Goal: Task Accomplishment & Management: Complete application form

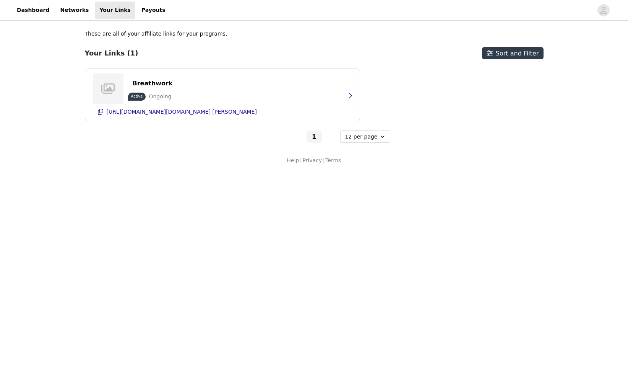
select select "12"
click at [227, 113] on p "[URL][DOMAIN_NAME][DOMAIN_NAME] [PERSON_NAME]" at bounding box center [182, 112] width 150 height 6
click at [272, 78] on div "Breathwork Active Ongoing [URL][DOMAIN_NAME][DOMAIN_NAME] [PERSON_NAME]" at bounding box center [222, 95] width 259 height 52
click at [344, 96] on button "button" at bounding box center [350, 95] width 15 height 12
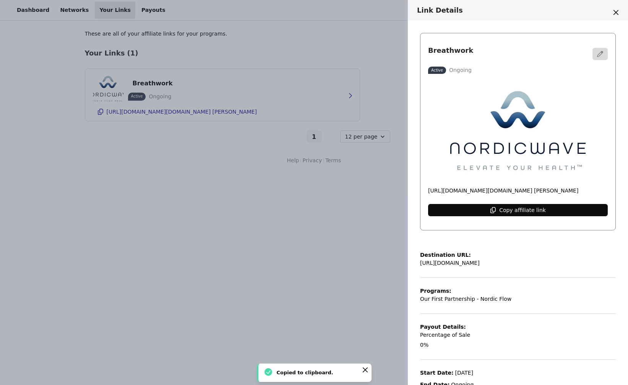
scroll to position [16, 0]
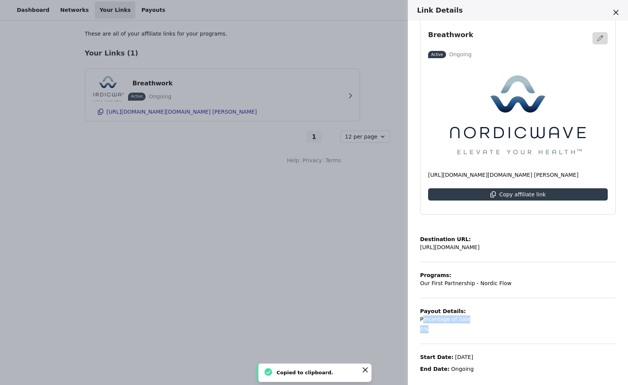
click at [429, 336] on div "Destination URL: [URL][DOMAIN_NAME] Programs: Our First Partnership - Nordic Fl…" at bounding box center [518, 299] width 196 height 147
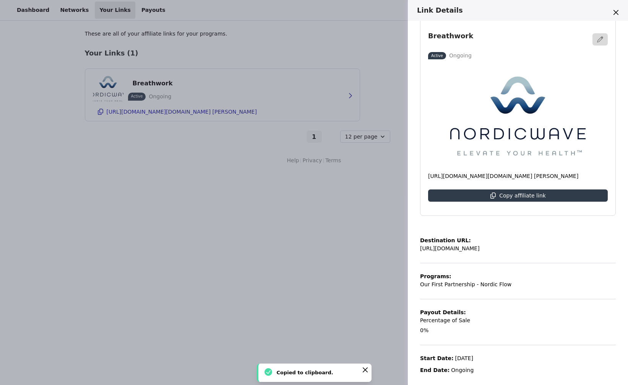
click at [496, 308] on div "Destination URL: [URL][DOMAIN_NAME] Programs: Our First Partnership - Nordic Fl…" at bounding box center [518, 300] width 196 height 147
click at [597, 41] on button "button" at bounding box center [600, 39] width 15 height 12
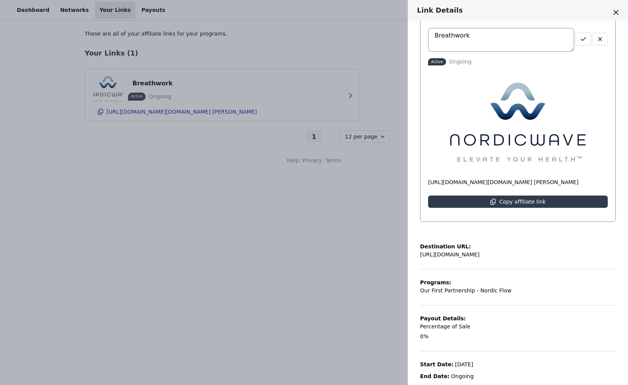
drag, startPoint x: 560, startPoint y: 41, endPoint x: 566, endPoint y: 41, distance: 6.9
click at [560, 41] on textarea "Breathwork" at bounding box center [501, 40] width 146 height 24
drag, startPoint x: 584, startPoint y: 41, endPoint x: 587, endPoint y: 39, distance: 3.9
click at [584, 41] on icon "button" at bounding box center [584, 39] width 6 height 6
drag, startPoint x: 615, startPoint y: 10, endPoint x: 472, endPoint y: 20, distance: 143.0
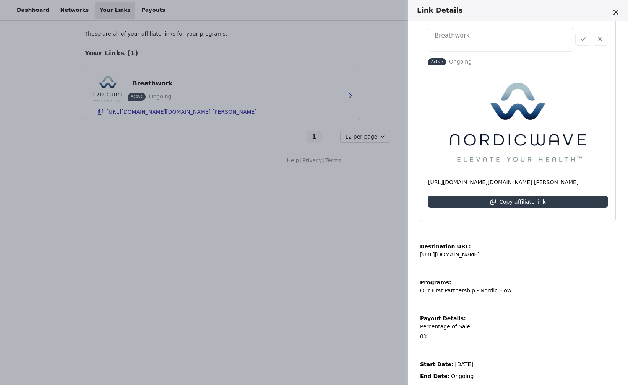
click at [615, 10] on icon "Close" at bounding box center [616, 12] width 5 height 5
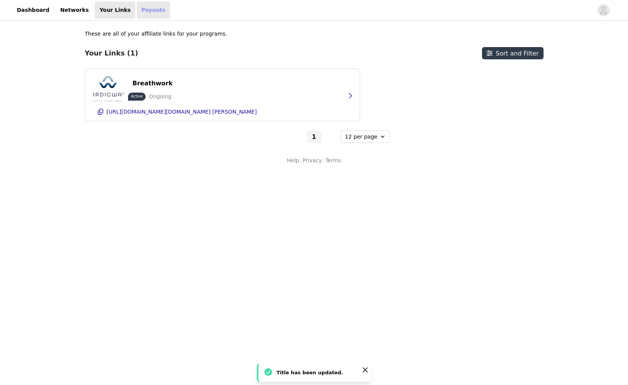
drag, startPoint x: 144, startPoint y: 10, endPoint x: 132, endPoint y: 13, distance: 12.5
click at [144, 10] on link "Payouts" at bounding box center [153, 10] width 33 height 17
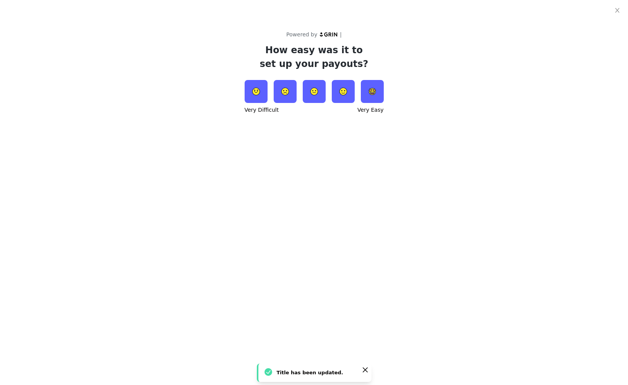
click at [74, 11] on div "Powered by | How easy was it to set up your payouts? Very Difficult Very Easy" at bounding box center [314, 57] width 628 height 115
click at [617, 12] on icon "icon: close" at bounding box center [618, 10] width 6 height 6
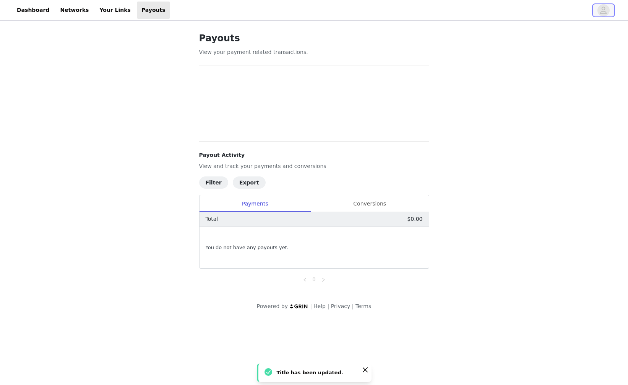
click at [605, 9] on icon "avatar" at bounding box center [603, 10] width 7 height 12
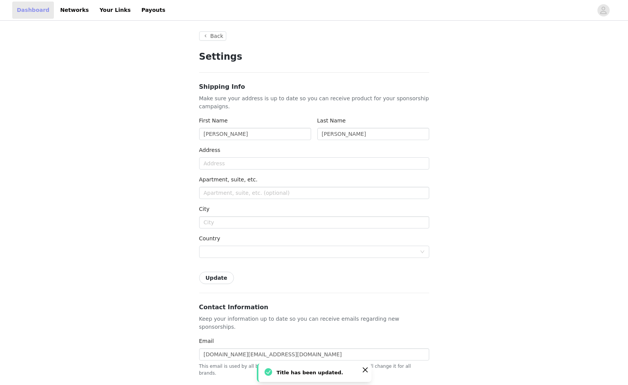
click at [29, 11] on link "Dashboard" at bounding box center [33, 10] width 42 height 17
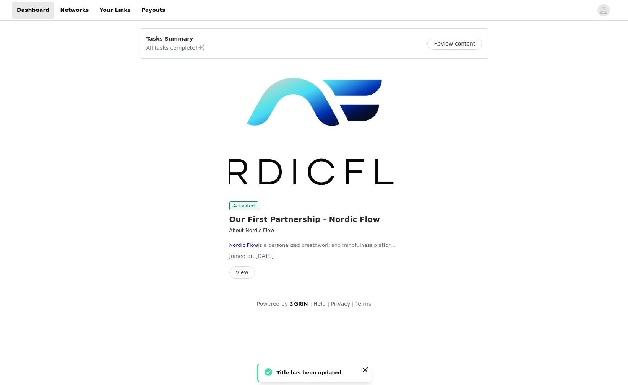
click at [210, 38] on div "Tasks Summary All tasks complete! Review content" at bounding box center [314, 43] width 336 height 17
click at [243, 273] on button "View" at bounding box center [242, 272] width 26 height 12
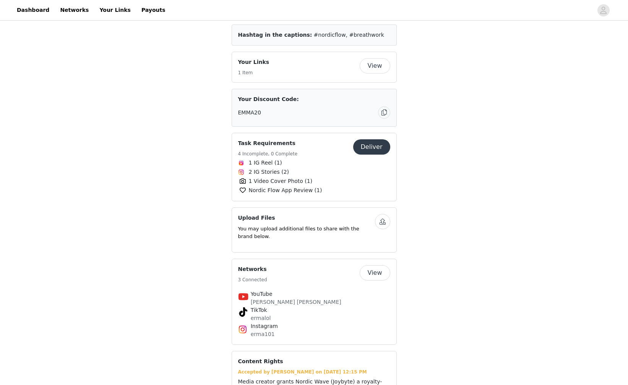
scroll to position [364, 0]
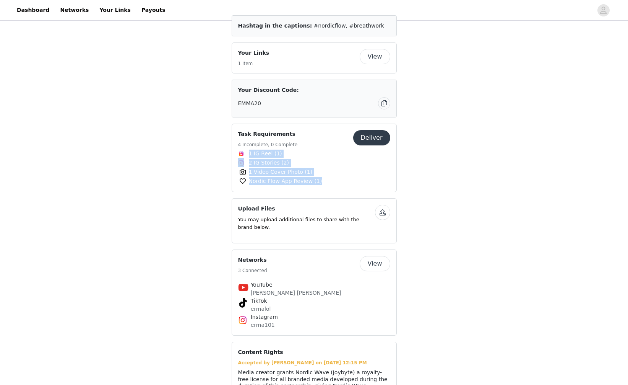
drag, startPoint x: 280, startPoint y: 127, endPoint x: 350, endPoint y: 160, distance: 77.5
click at [350, 160] on div "Task Requirements 4 Incomplete, 0 Complete Deliver 1 IG Reel (1) 2 IG Stories (…" at bounding box center [314, 158] width 165 height 68
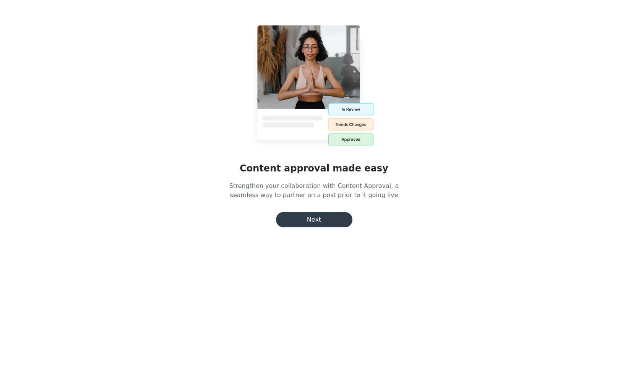
scroll to position [36, 0]
click at [332, 222] on button "Next" at bounding box center [314, 219] width 76 height 15
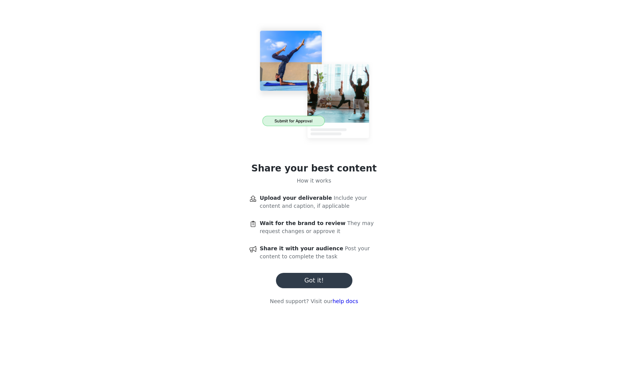
click at [334, 278] on button "Got it!" at bounding box center [314, 280] width 76 height 15
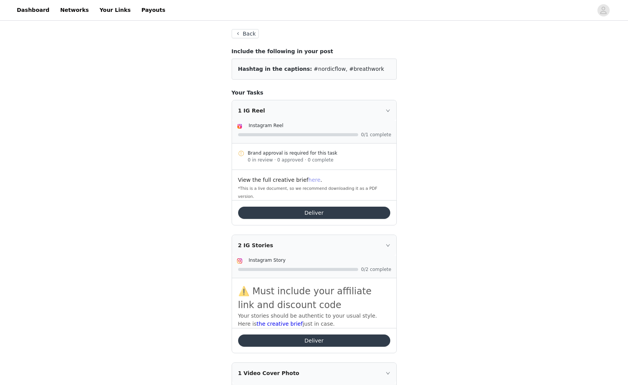
click at [312, 181] on link "here" at bounding box center [315, 180] width 12 height 6
click at [335, 207] on button "Deliver" at bounding box center [314, 213] width 152 height 12
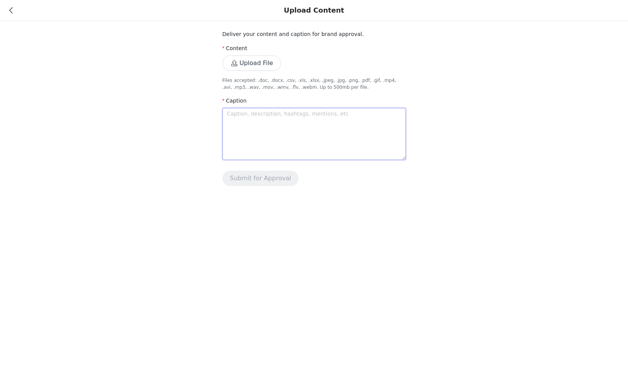
click at [339, 132] on textarea at bounding box center [315, 134] width 184 height 52
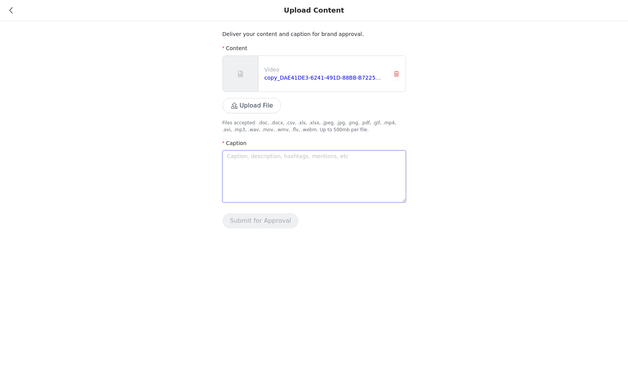
click at [323, 163] on textarea at bounding box center [315, 176] width 184 height 52
paste textarea "✨ This is your sign to breathe ✨ Recovery isn’t just sleep or stretching — it’s…"
type textarea "✨ This is your sign to breathe ✨ Recovery isn’t just sleep or stretching — it’s…"
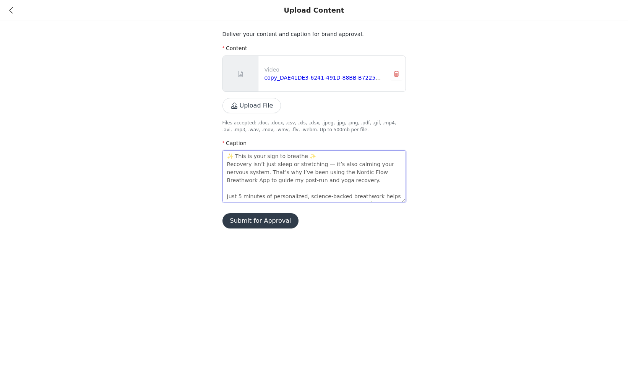
drag, startPoint x: 405, startPoint y: 200, endPoint x: 433, endPoint y: 246, distance: 54.8
click at [432, 257] on div "Upload Content Deliver your content and caption for brand approval. Content Vid…" at bounding box center [314, 192] width 628 height 385
drag, startPoint x: 404, startPoint y: 200, endPoint x: 407, endPoint y: 275, distance: 75.0
click at [405, 282] on div "Upload Content Deliver your content and caption for brand approval. Content Vid…" at bounding box center [314, 192] width 628 height 385
click at [323, 154] on textarea "✨ This is your sign to breathe ✨ Recovery isn’t just sleep or stretching — it’s…" at bounding box center [315, 176] width 184 height 52
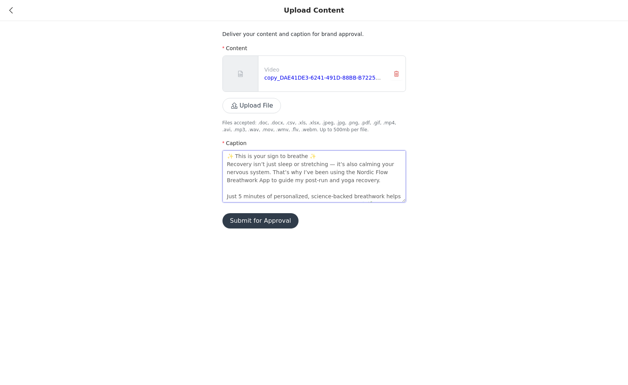
drag, startPoint x: 234, startPoint y: 155, endPoint x: 221, endPoint y: 155, distance: 13.4
click at [221, 155] on div "Deliver your content and caption for brand approval. Content Video copy_DAE41DE…" at bounding box center [314, 119] width 628 height 238
click at [325, 164] on textarea "✨ This is your sign to breathe ✨ Recovery isn’t just sleep or stretching — it’s…" at bounding box center [315, 176] width 184 height 52
type textarea "✨ This is your sign to breathe ✨ Recovery isn’t just sleep or stretching it’s a…"
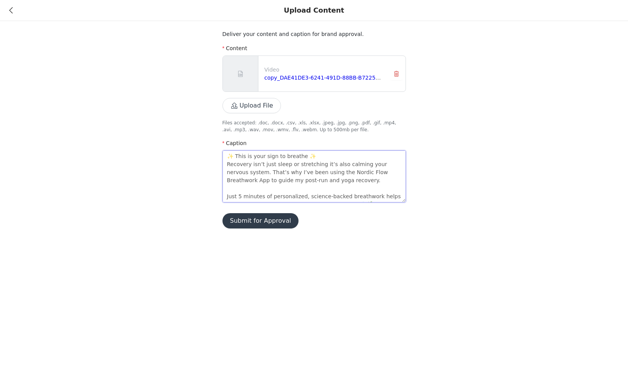
type textarea "✨ This is your sign to breathe ✨ Recovery isn’t just sleep or stretching, it’s …"
drag, startPoint x: 227, startPoint y: 165, endPoint x: 225, endPoint y: 156, distance: 9.5
click at [225, 155] on textarea "✨ This is your sign to breathe ✨ Recovery isn’t just sleep or stretching, it’s …" at bounding box center [315, 176] width 184 height 52
type textarea "Recovery isn’t just sleep or stretching, it’s also calming your nervous system.…"
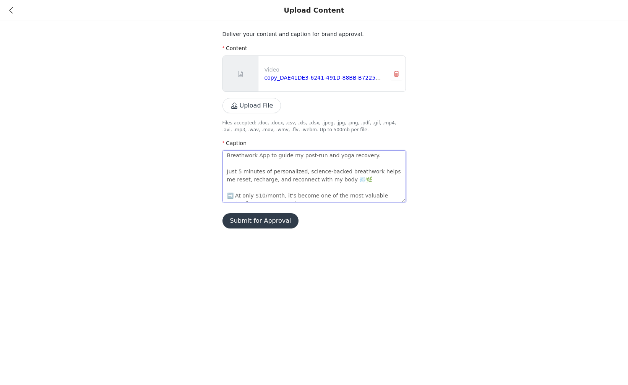
click at [272, 156] on textarea "Recovery isn’t just sleep or stretching, it’s also calming your nervous system.…" at bounding box center [315, 176] width 184 height 52
type textarea "Recovery isn’t just sleep or stretching, it’s also calming your nervous system.…"
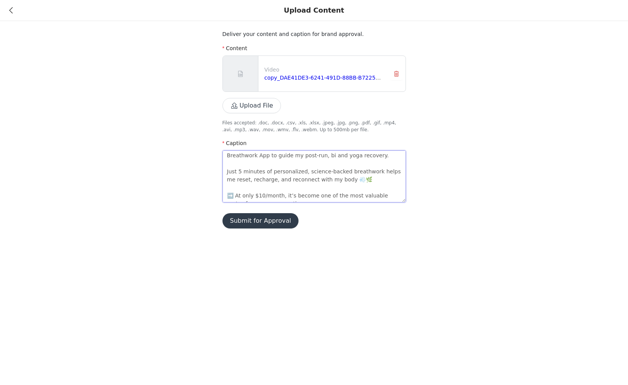
type textarea "Recovery isn’t just sleep or stretching, it’s also calming your nervous system.…"
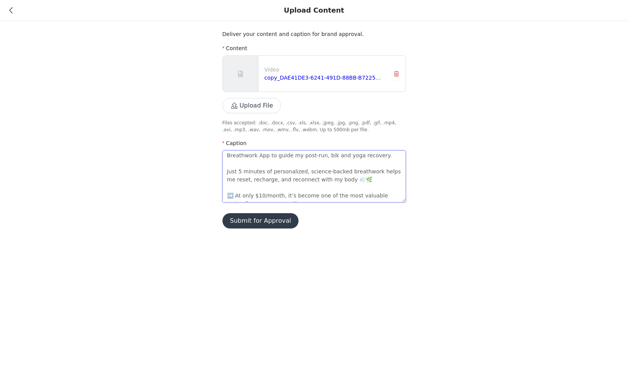
type textarea "Recovery isn’t just sleep or stretching, it’s also calming your nervous system.…"
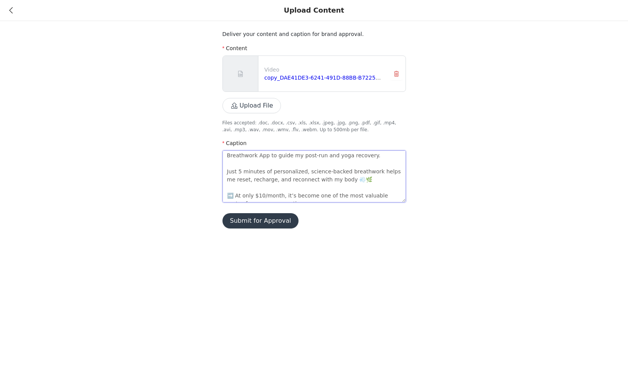
type textarea "Recovery isn’t just sleep or stretching, it’s also calming your nervous system.…"
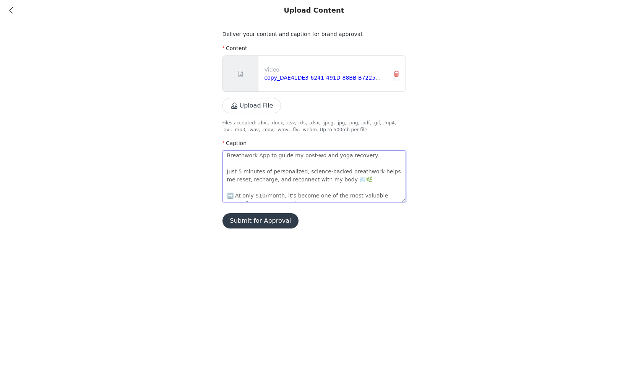
type textarea "Recovery isn’t just sleep or stretching, it’s also calming your nervous system.…"
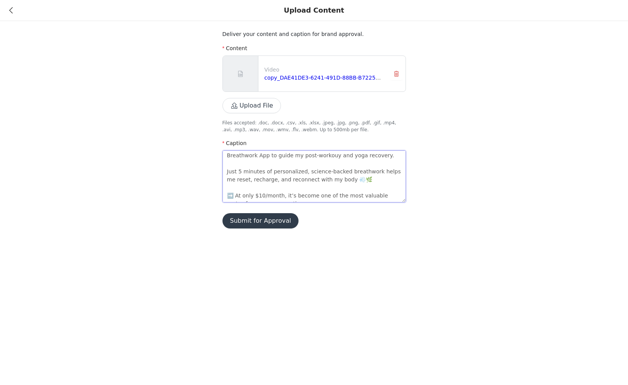
type textarea "Recovery isn’t just sleep or stretching, it’s also calming your nervous system.…"
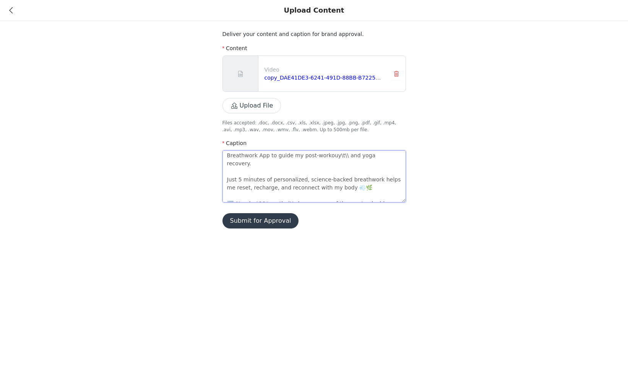
type textarea "Recovery isn’t just sleep or stretching, it’s also calming your nervous system.…"
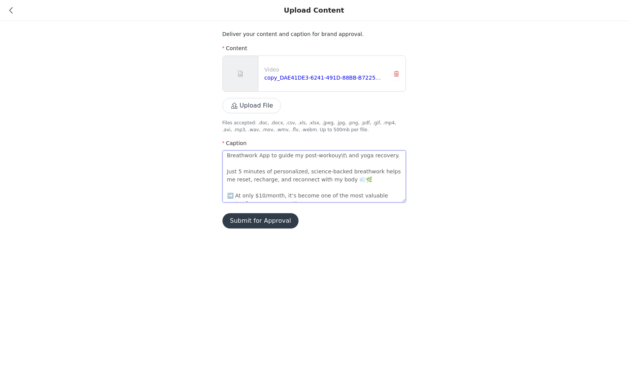
type textarea "Recovery isn’t just sleep or stretching, it’s also calming your nervous system.…"
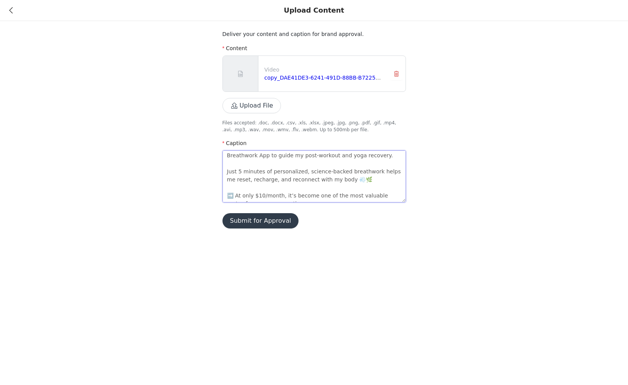
type textarea "Recovery isn’t just sleep or stretching, it’s also calming your nervous system.…"
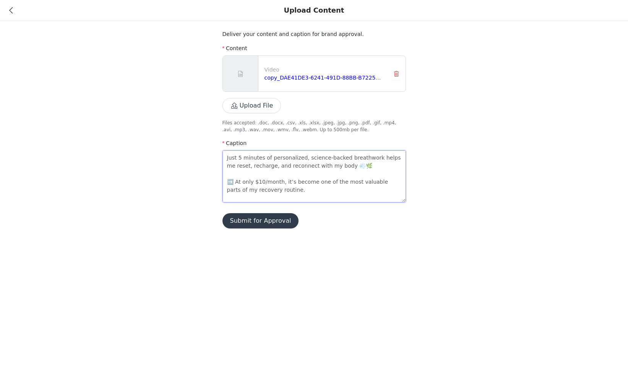
scroll to position [40, 0]
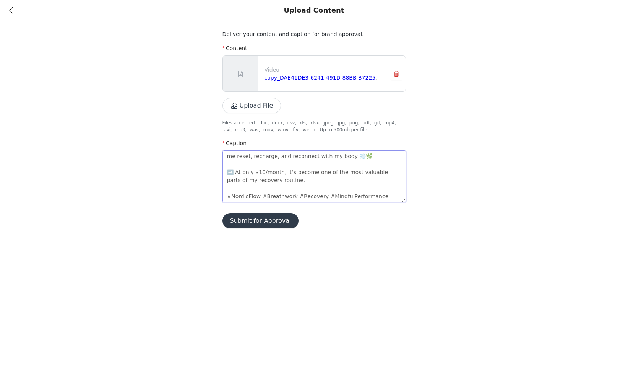
click at [308, 179] on textarea "Recovery isn’t just sleep or stretching, it’s also calming your nervous system.…" at bounding box center [315, 176] width 184 height 52
type textarea "Recovery isn’t just sleep or stretching, it’s also calming your nervous system.…"
click at [11, 9] on icon at bounding box center [10, 10] width 3 height 5
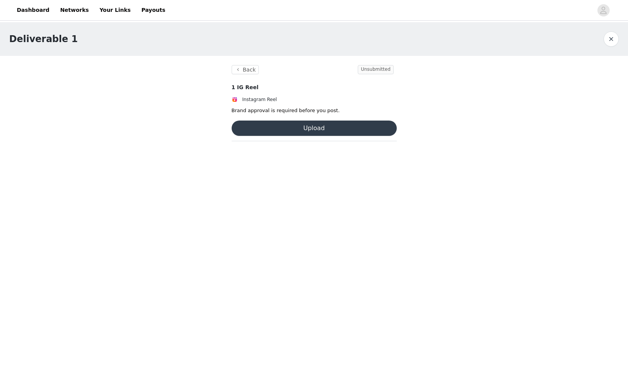
scroll to position [1189, 0]
click at [48, 41] on h1 "Deliverable 1" at bounding box center [43, 39] width 68 height 14
click at [242, 64] on section "Back Unsubmitted 1 IG Reel Instagram Reel Brand approval is required before you…" at bounding box center [315, 105] width 184 height 99
click at [244, 68] on button "Back" at bounding box center [246, 69] width 28 height 9
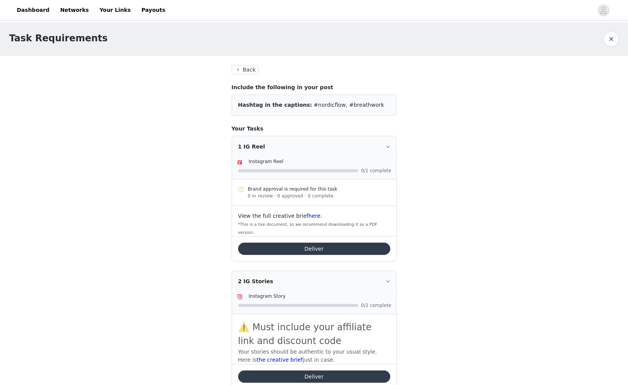
click at [248, 66] on button "Back" at bounding box center [246, 69] width 28 height 9
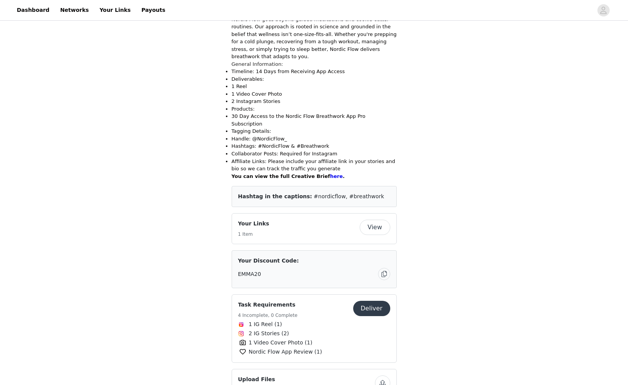
scroll to position [243, 0]
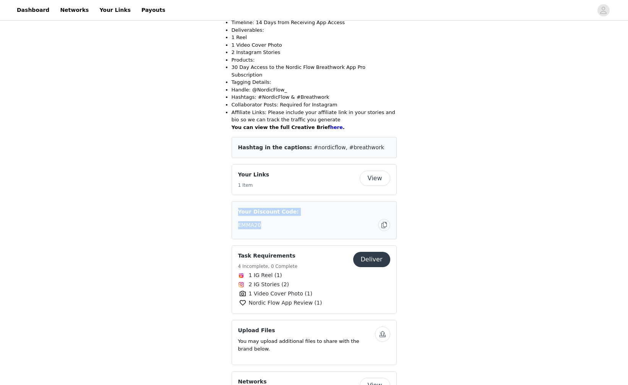
drag, startPoint x: 238, startPoint y: 183, endPoint x: 279, endPoint y: 205, distance: 46.6
click at [279, 205] on div "Your Discount Code: EMMA20" at bounding box center [314, 220] width 165 height 38
copy div "Your Discount Code: EMMA20"
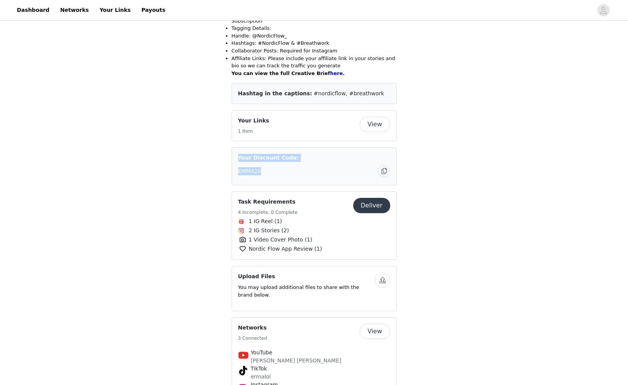
scroll to position [314, 0]
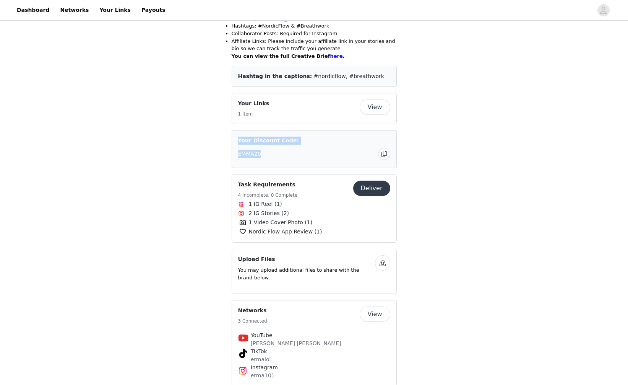
click at [376, 181] on button "Deliver" at bounding box center [371, 188] width 37 height 15
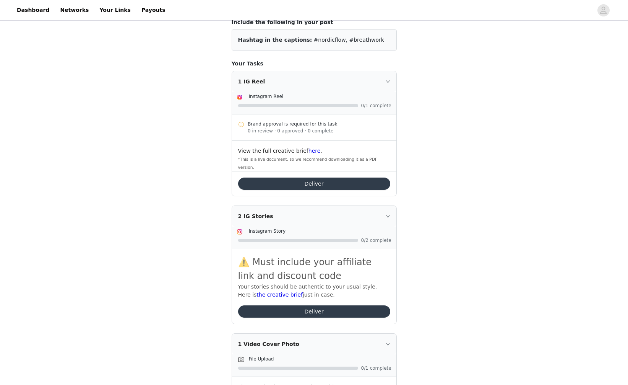
scroll to position [73, 0]
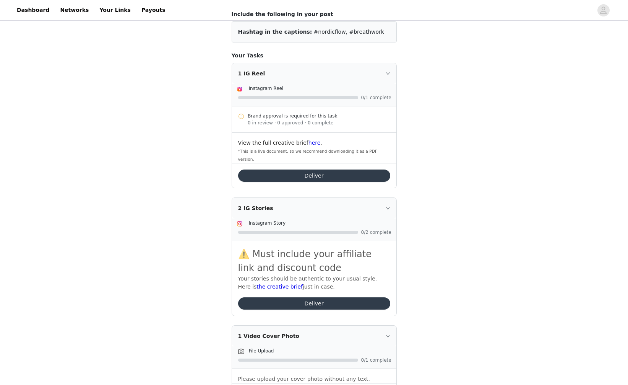
click at [325, 169] on button "Deliver" at bounding box center [314, 175] width 152 height 12
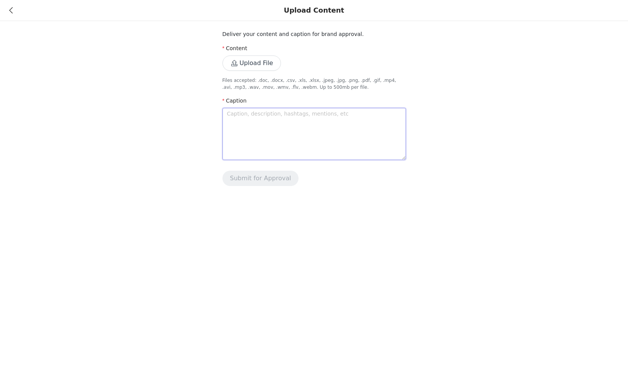
click at [316, 120] on textarea at bounding box center [315, 134] width 184 height 52
paste textarea "Recovery isn’t just sleep or stretching — it’s also calming your nervous system…"
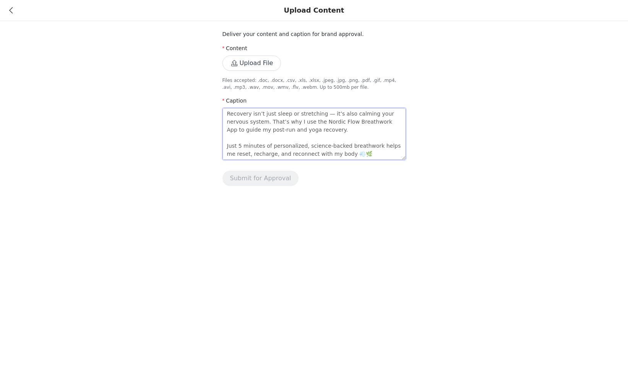
scroll to position [46, 0]
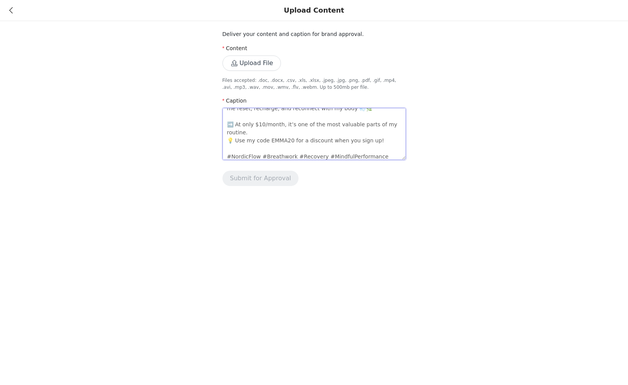
type textarea "Recovery isn’t just sleep or stretching — it’s also calming your nervous system…"
click at [257, 61] on button "Upload File" at bounding box center [252, 62] width 59 height 15
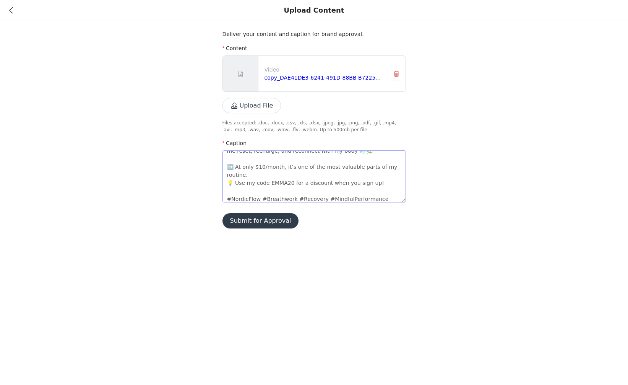
drag, startPoint x: 404, startPoint y: 200, endPoint x: 336, endPoint y: 166, distance: 75.9
click at [407, 272] on div "Upload Content Deliver your content and caption for brand approval. Content Vid…" at bounding box center [314, 192] width 628 height 385
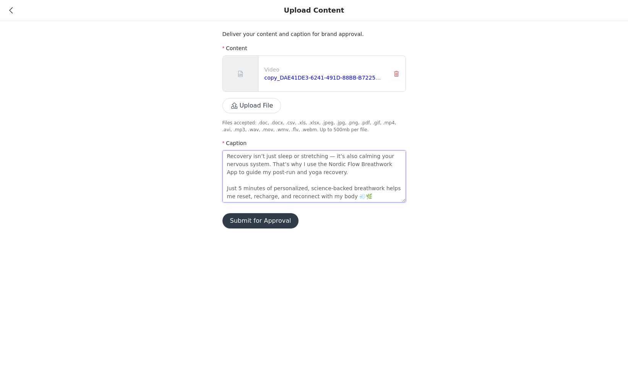
click at [324, 156] on textarea "Recovery isn’t just sleep or stretching — it’s also calming your nervous system…" at bounding box center [315, 176] width 184 height 52
click at [323, 156] on textarea "Recovery isn’t just sleep or stretching — it’s also calming your nervous system…" at bounding box center [315, 176] width 184 height 52
paste textarea "🌿 this is your sign to breathe 🌿 lately i’ve been slowing down + focusing on re…"
type textarea "🌿 this is your sign to breathe 🌿 lately i’ve been slowing down + focusing on re…"
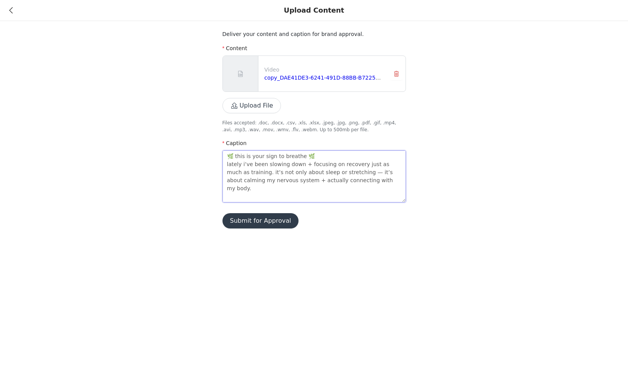
click at [301, 163] on textarea "🌿 this is your sign to breathe 🌿 lately i’ve been slowing down + focusing on re…" at bounding box center [315, 176] width 184 height 52
drag, startPoint x: 348, startPoint y: 173, endPoint x: 340, endPoint y: 174, distance: 7.7
click at [340, 174] on textarea "🌿 this is your sign to breathe 🌿 lately i’ve been slowing down + focusing on re…" at bounding box center [315, 176] width 184 height 52
type textarea "🌿 this is your sign to breathe 🌿 lately i’ve been slowing down + focusing on re…"
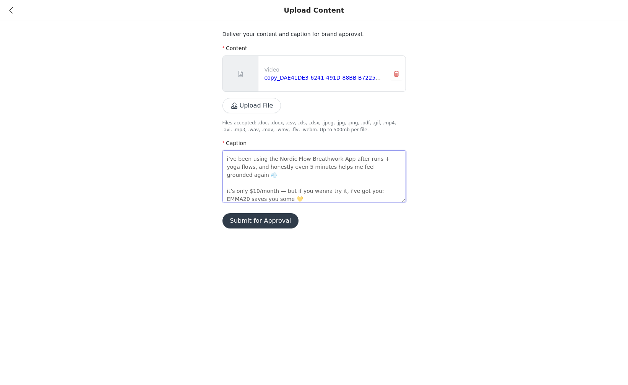
scroll to position [48, 0]
click at [338, 171] on textarea "🌿 this is your sign to breathe 🌿 lately i’ve been slowing down + focusing on re…" at bounding box center [315, 176] width 184 height 52
type textarea "🌿 this is your sign to breathe 🌿 lately i’ve been slowing down + focusing on re…"
click at [227, 172] on textarea "🌿 this is your sign to breathe 🌿 lately i’ve been slowing down + focusing on re…" at bounding box center [315, 176] width 184 height 52
type textarea "🌿 this is your sign to breathe 🌿 lately i’ve been slowing down + focusing on re…"
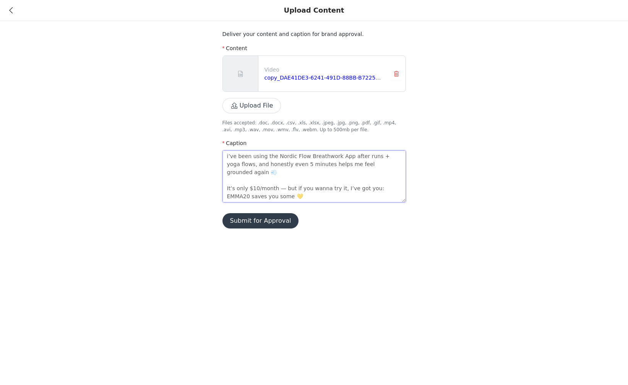
click at [369, 172] on textarea "🌿 this is your sign to breathe 🌿 lately i’ve been slowing down + focusing on re…" at bounding box center [315, 176] width 184 height 52
click at [226, 172] on textarea "🌿 this is your sign to breathe 🌿 lately i’ve been slowing down + focusing on re…" at bounding box center [315, 176] width 184 height 52
type textarea "🌿 this is your sign to breathe 🌿 lately i’ve been slowing down + focusing on re…"
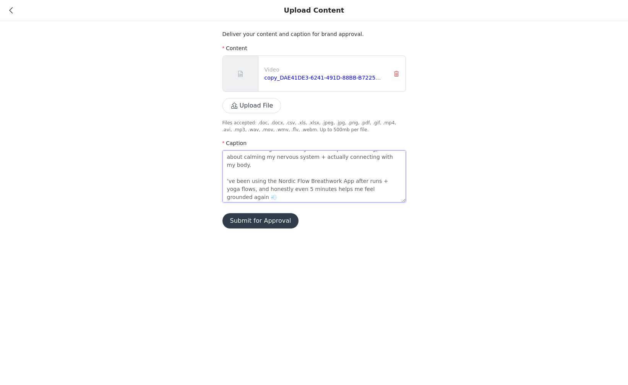
type textarea "🌿 this is your sign to breathe 🌿 lately i’ve been slowing down + focusing on re…"
click at [373, 174] on textarea "🌿 this is your sign to breathe 🌿 lately i’ve been slowing down + focusing on re…" at bounding box center [315, 176] width 184 height 52
type textarea "🌿 this is your sign to breathe 🌿 lately i’ve been slowing down + focusing on re…"
click at [369, 172] on textarea "🌿 this is your sign to breathe 🌿 lately i’ve been slowing down + focusing on re…" at bounding box center [315, 176] width 184 height 52
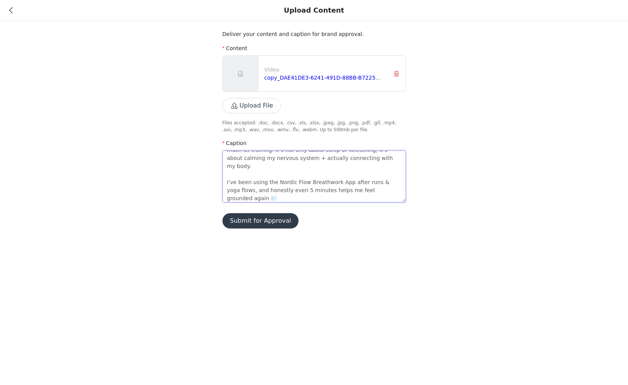
type textarea "🌿 this is your sign to breathe 🌿 lately i’ve been slowing down + focusing on re…"
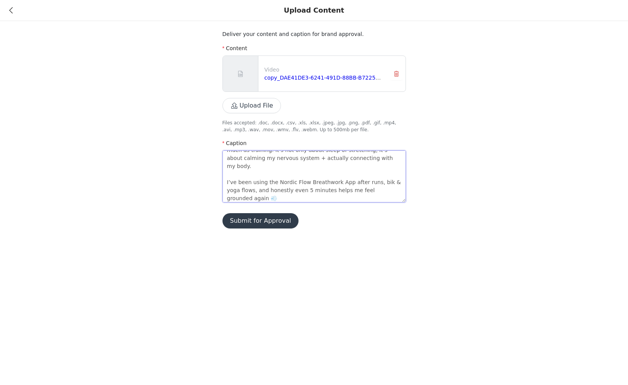
type textarea "🌿 this is your sign to breathe 🌿 lately i’ve been slowing down + focusing on re…"
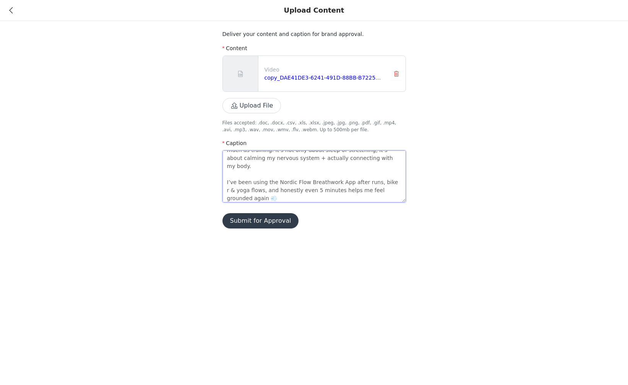
type textarea "🌿 this is your sign to breathe 🌿 lately i’ve been slowing down + focusing on re…"
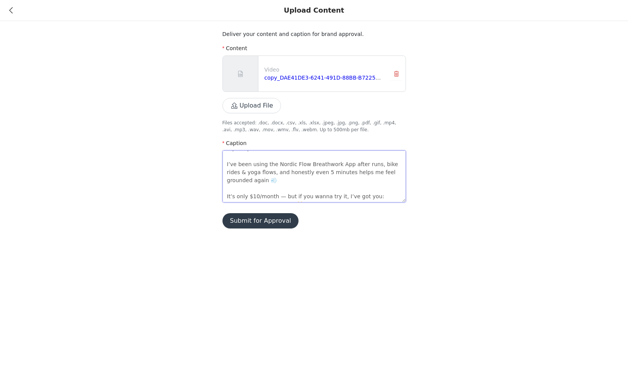
scroll to position [40, 0]
drag, startPoint x: 254, startPoint y: 172, endPoint x: 260, endPoint y: 176, distance: 7.2
click at [241, 173] on textarea "🌿 this is your sign to breathe 🌿 lately i’ve been slowing down + focusing on re…" at bounding box center [315, 176] width 184 height 52
type textarea "🌿 this is your sign to breathe 🌿 lately i’ve been slowing down + focusing on re…"
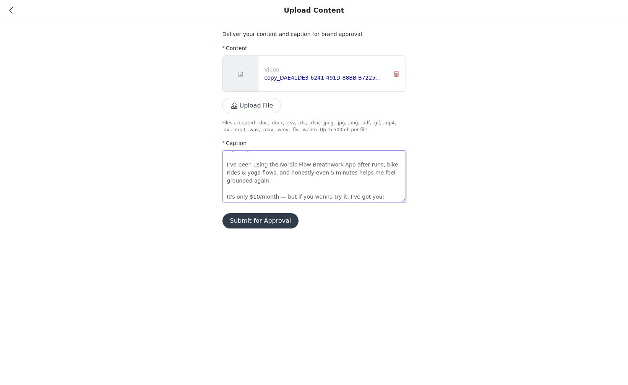
type textarea "🌿 this is your sign to breathe 🌿 lately i’ve been slowing down + focusing on re…"
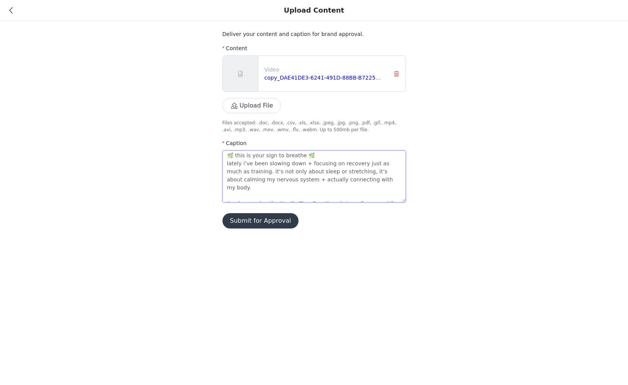
scroll to position [0, 0]
drag, startPoint x: 274, startPoint y: 156, endPoint x: 215, endPoint y: 156, distance: 58.9
click at [215, 156] on div "Deliver your content and caption for brand approval. Content Video copy_DAE41DE…" at bounding box center [314, 119] width 628 height 238
type textarea "lately i’ve been slowing down + focusing on recovery just as much as training. …"
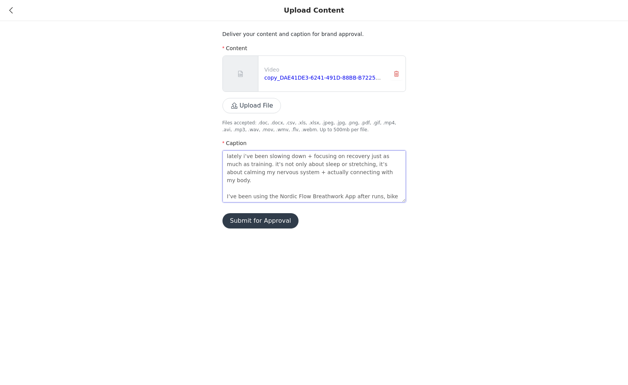
click at [241, 156] on textarea "lately i’ve been slowing down + focusing on recovery just as much as training. …" at bounding box center [315, 176] width 184 height 52
type textarea "lately I’ve been slowing down + focusing on recovery just as much as training. …"
click at [301, 155] on textarea "lately I’ve been slowing down + focusing on recovery just as much as training. …" at bounding box center [315, 176] width 184 height 52
type textarea "lately I’ve been slowing down & focusing on recovery just as much as training. …"
click at [249, 164] on textarea "lately I’ve been slowing down & focusing on recovery just as much as training. …" at bounding box center [315, 176] width 184 height 52
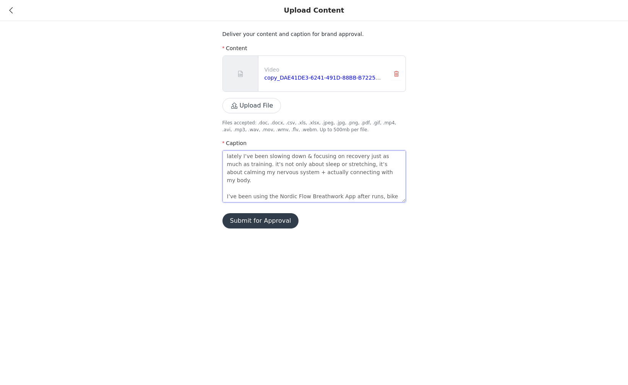
type textarea "lately I’ve been slowing down & focusing on recovery just as much as training. …"
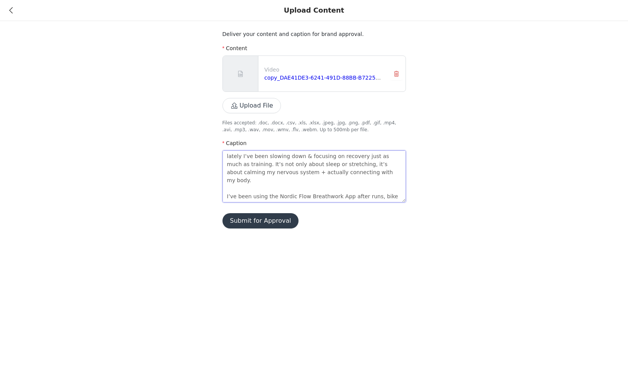
drag, startPoint x: 228, startPoint y: 155, endPoint x: 219, endPoint y: 154, distance: 8.9
click at [219, 154] on div "Deliver your content and caption for brand approval. Content Video copy_DAE41DE…" at bounding box center [314, 119] width 628 height 238
type textarea "Lately I’ve been slowing down & focusing on recovery just as much as training. …"
click at [268, 171] on textarea "Lately I’ve been slowing down & focusing on recovery just as much as training. …" at bounding box center [315, 176] width 184 height 52
type textarea "Lately I’ve been slowing down & focusing on recovery just as much as training. …"
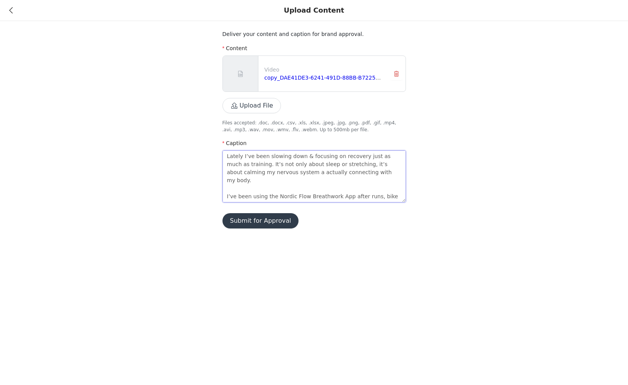
type textarea "Lately I’ve been slowing down & focusing on recovery just as much as training. …"
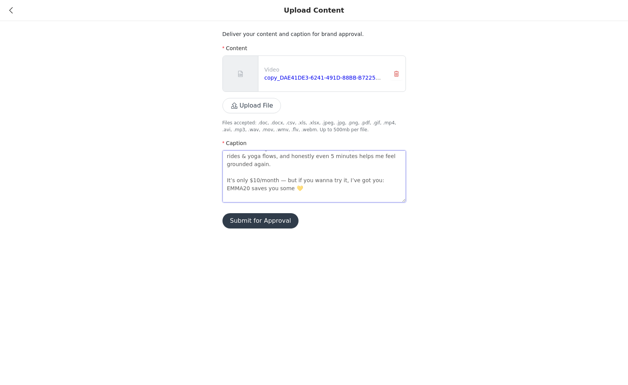
type textarea "Lately I’ve been slowing down & focusing on recovery just as much as training. …"
click at [272, 222] on button "Submit for Approval" at bounding box center [261, 220] width 76 height 15
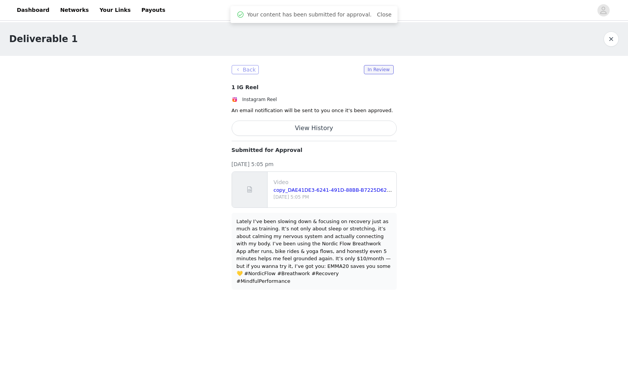
click at [252, 69] on button "Back" at bounding box center [246, 69] width 28 height 9
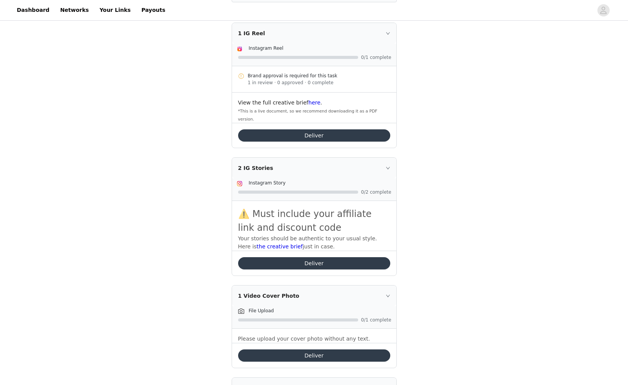
scroll to position [115, 0]
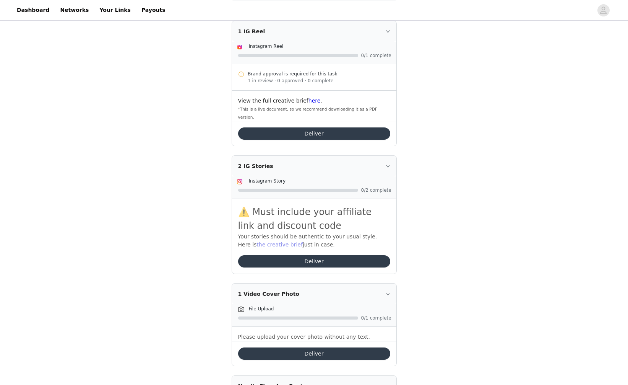
click at [273, 241] on link "the creative brief" at bounding box center [280, 244] width 46 height 6
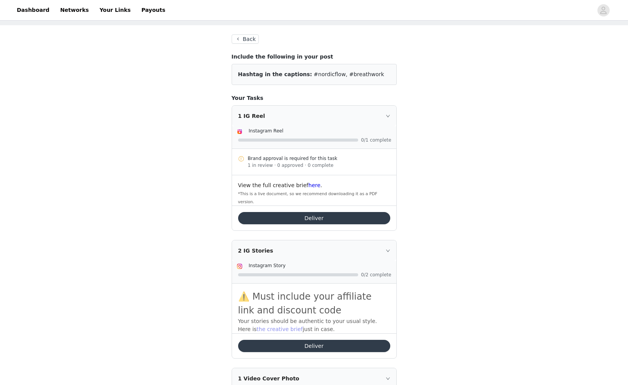
scroll to position [9, 0]
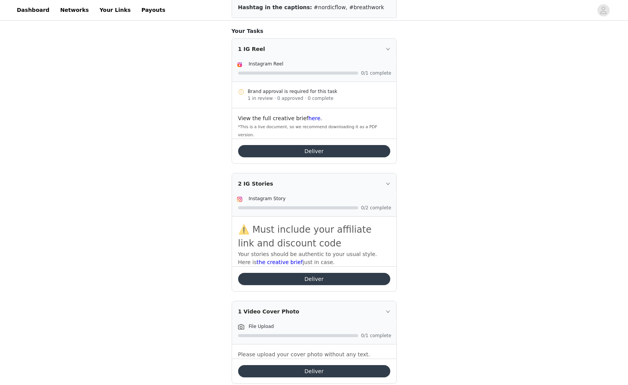
scroll to position [96, 0]
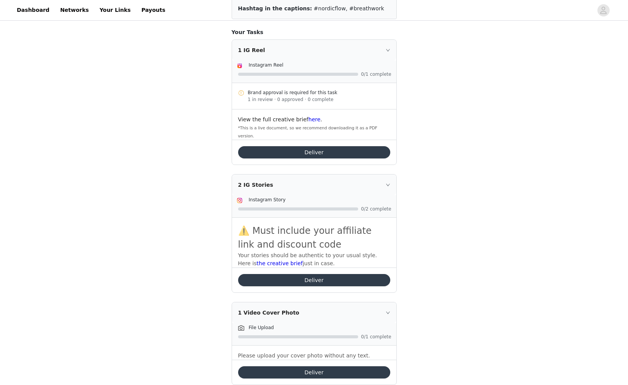
click at [345, 274] on button "Deliver" at bounding box center [314, 280] width 152 height 12
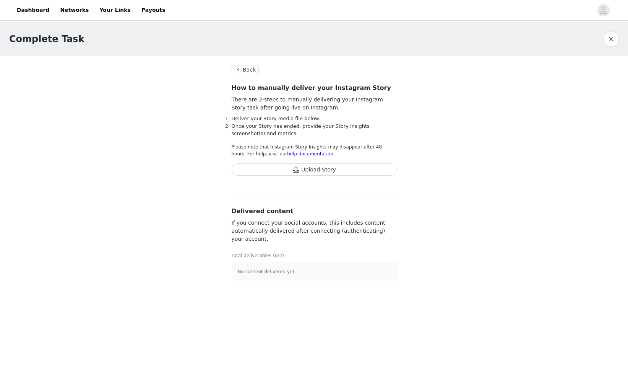
click at [316, 170] on button "Upload Story" at bounding box center [314, 169] width 165 height 12
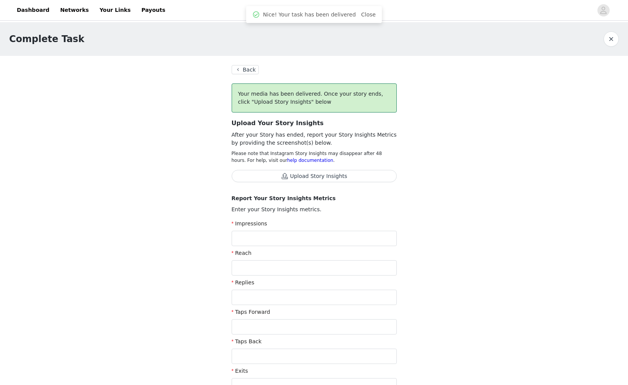
click at [243, 73] on button "Back" at bounding box center [246, 69] width 28 height 9
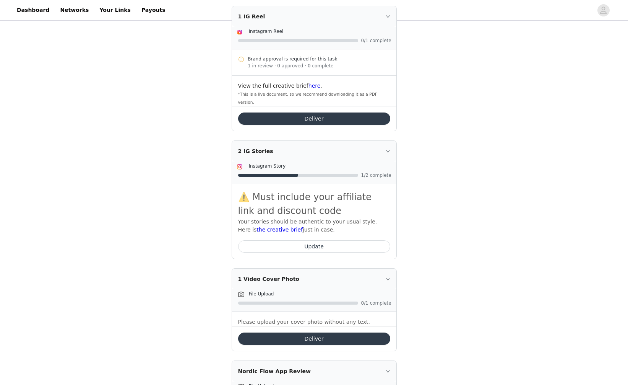
scroll to position [135, 0]
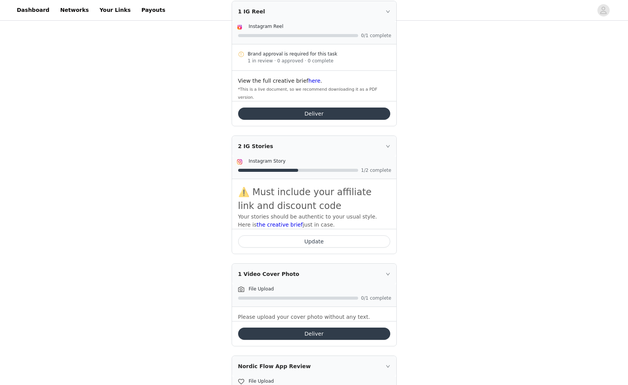
click at [322, 235] on button "Update" at bounding box center [314, 241] width 152 height 12
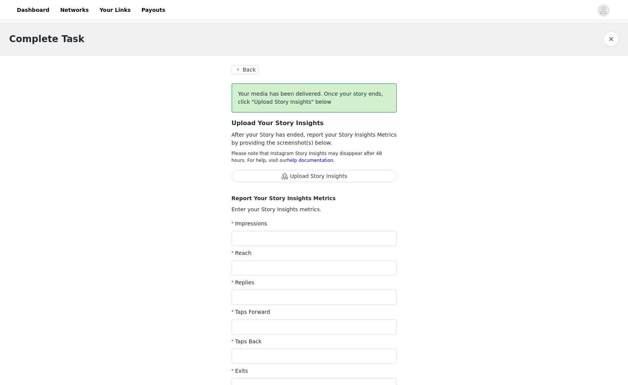
click at [311, 179] on button "Upload Story Insights" at bounding box center [314, 176] width 165 height 12
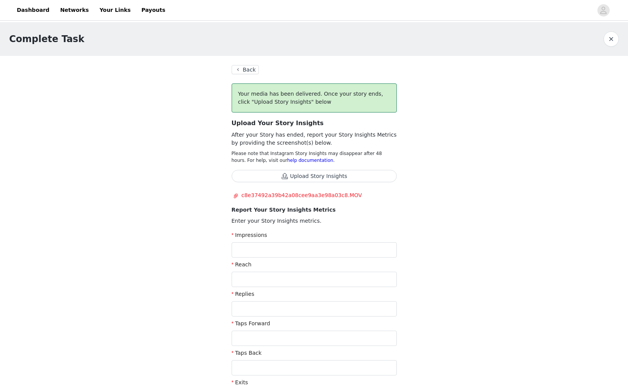
click at [241, 68] on button "Back" at bounding box center [246, 69] width 28 height 9
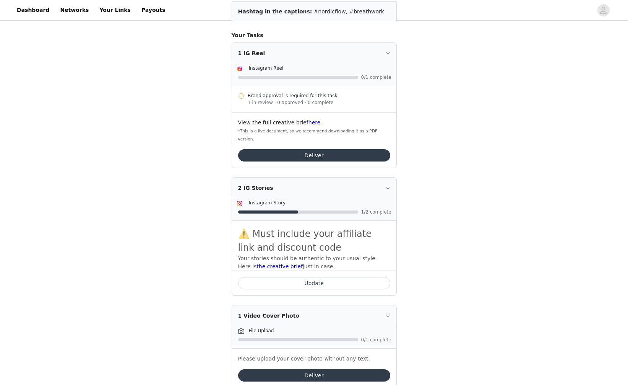
scroll to position [102, 0]
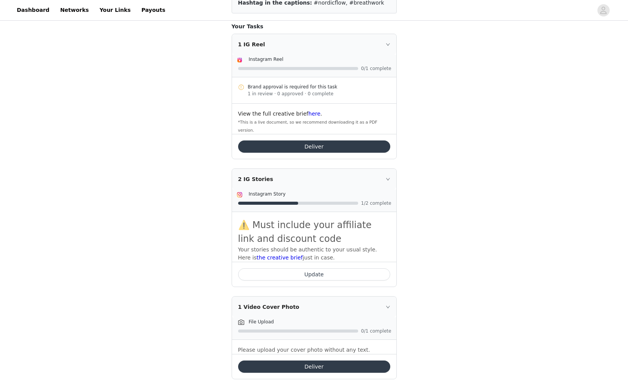
click at [386, 177] on icon "icon: right" at bounding box center [388, 179] width 5 height 5
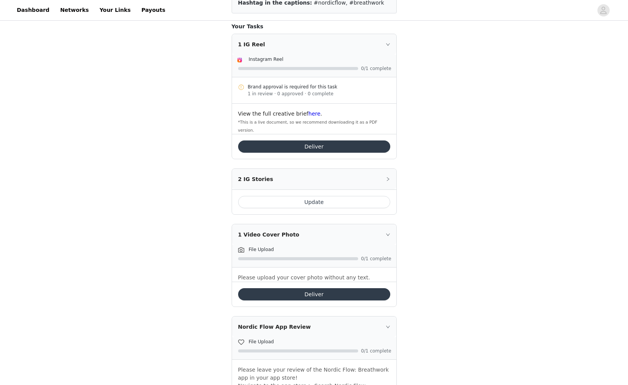
click at [387, 177] on icon "icon: right" at bounding box center [388, 179] width 5 height 5
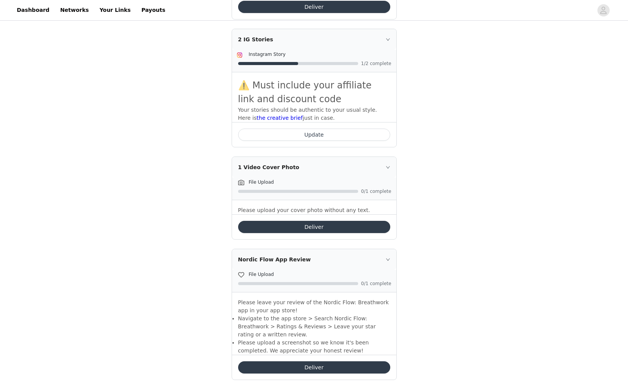
scroll to position [247, 0]
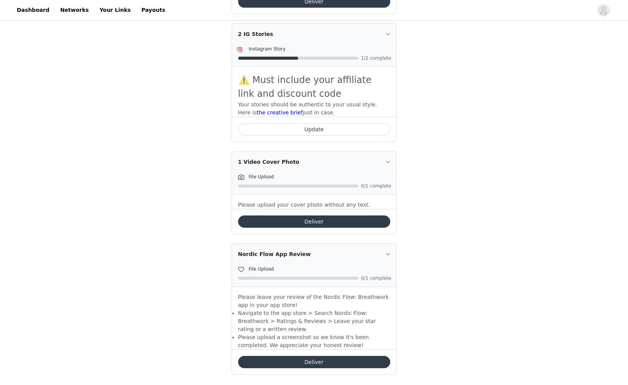
click at [338, 356] on button "Deliver" at bounding box center [314, 362] width 152 height 12
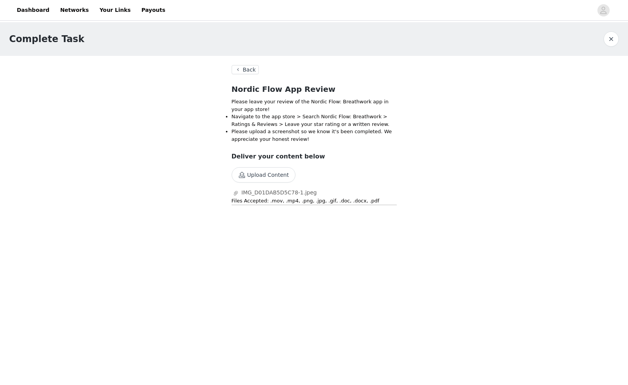
click at [251, 71] on button "Back" at bounding box center [246, 69] width 28 height 9
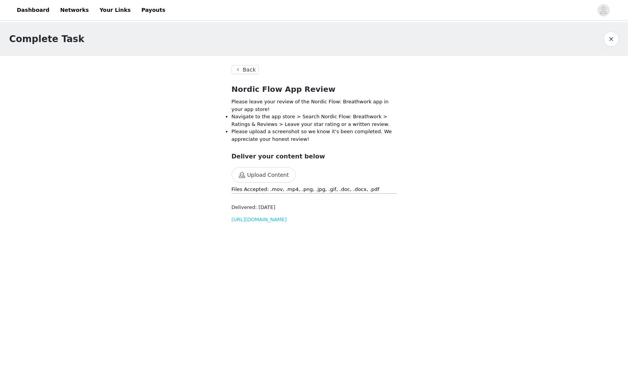
click at [258, 69] on button "Back" at bounding box center [246, 69] width 28 height 9
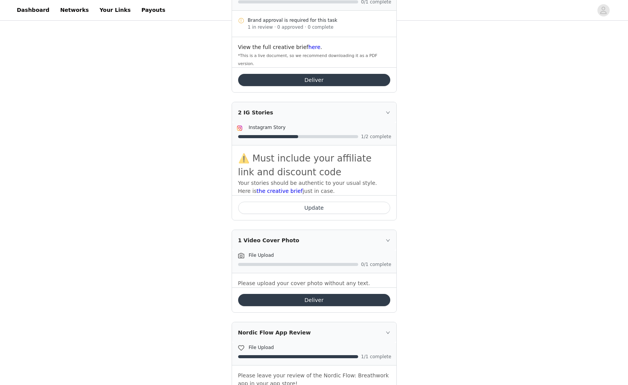
scroll to position [105, 0]
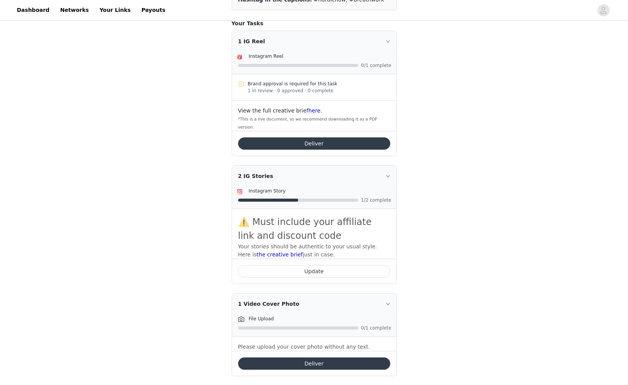
click at [338, 137] on button "Deliver" at bounding box center [314, 143] width 152 height 12
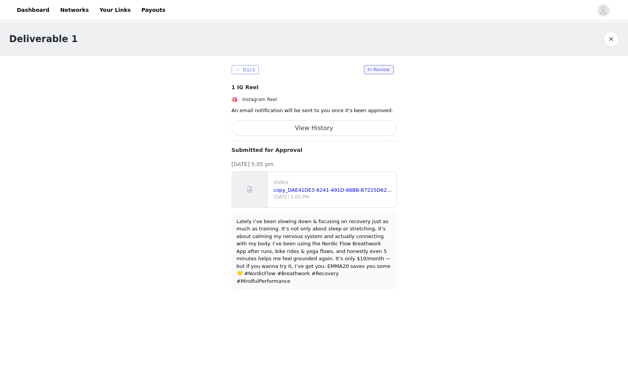
click at [249, 69] on button "Back" at bounding box center [246, 69] width 28 height 9
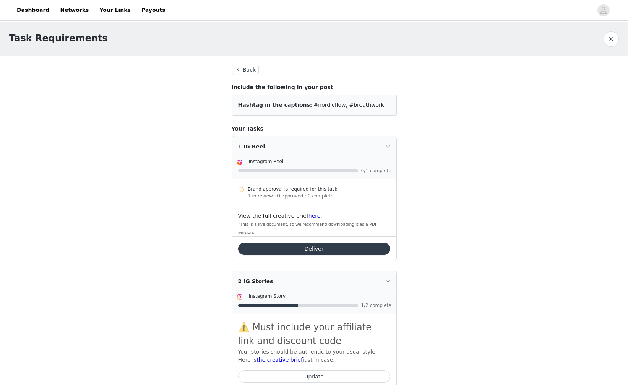
click at [242, 69] on button "Back" at bounding box center [246, 69] width 28 height 9
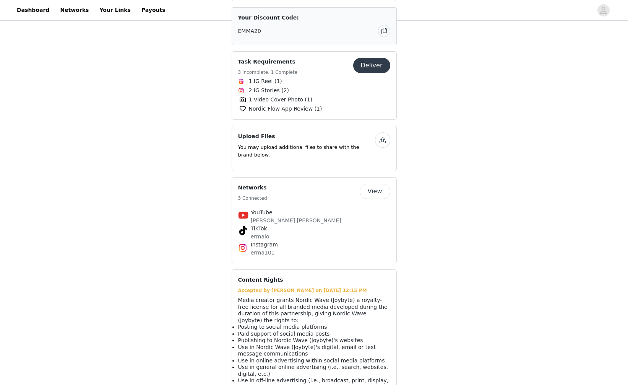
scroll to position [464, 0]
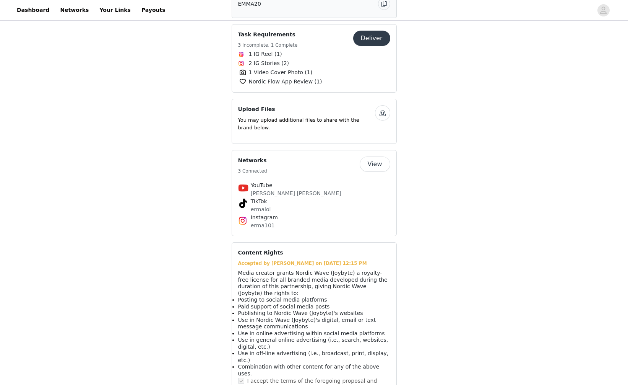
click at [290, 260] on div "Accepted by Emma Mae on Sep 23, 2025 12:15 PM" at bounding box center [314, 263] width 152 height 7
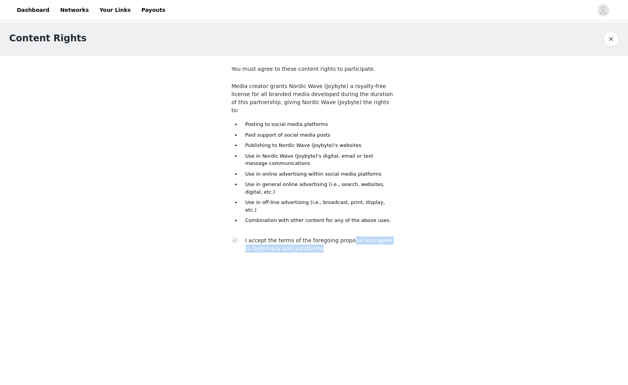
click at [290, 237] on span "I accept the terms of the foregoing proposal and agree to the privacy policy an…" at bounding box center [319, 244] width 147 height 14
click at [427, 261] on body "Dashboard Networks Your Links Payouts Content Rights You must agree to these co…" at bounding box center [314, 192] width 628 height 385
click at [284, 131] on li "Paid support of social media posts" at bounding box center [319, 135] width 156 height 8
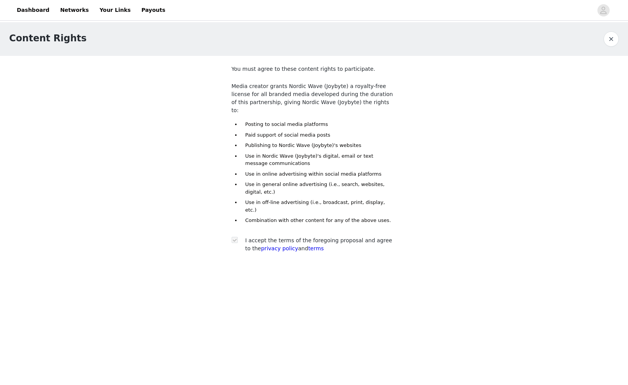
click at [312, 181] on li "Use in general online advertising (i.e., search, websites, digital, etc.)" at bounding box center [319, 188] width 156 height 15
click at [315, 199] on li "Use in off-line advertising (i.e., broadcast, print, display, etc.)" at bounding box center [319, 206] width 156 height 15
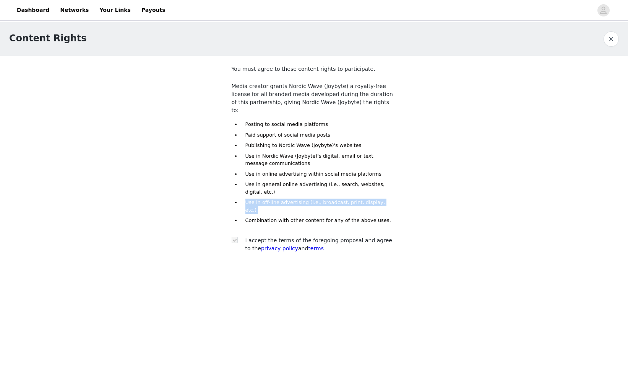
click at [315, 199] on li "Use in off-line advertising (i.e., broadcast, print, display, etc.)" at bounding box center [319, 206] width 156 height 15
click at [34, 10] on link "Dashboard" at bounding box center [33, 10] width 42 height 17
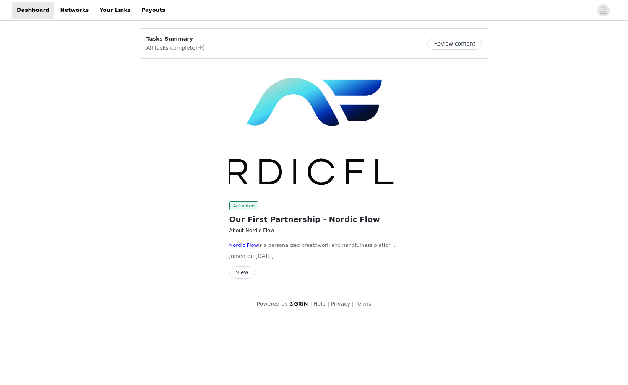
click at [292, 155] on img at bounding box center [314, 131] width 170 height 127
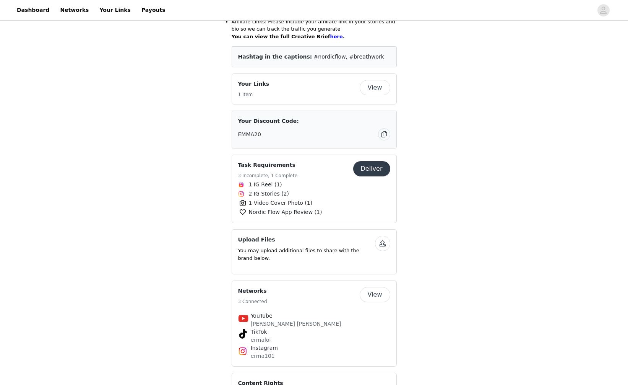
scroll to position [326, 0]
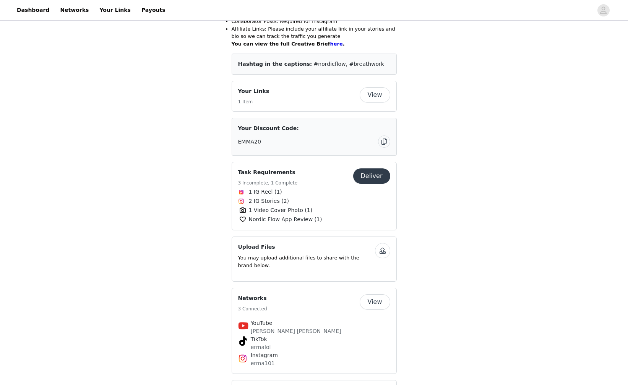
click at [381, 243] on button "button" at bounding box center [382, 250] width 15 height 15
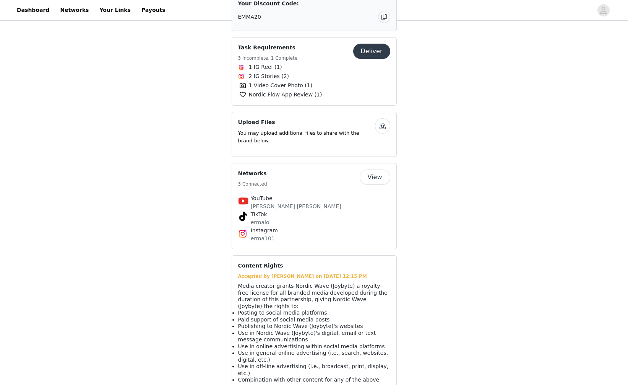
scroll to position [439, 0]
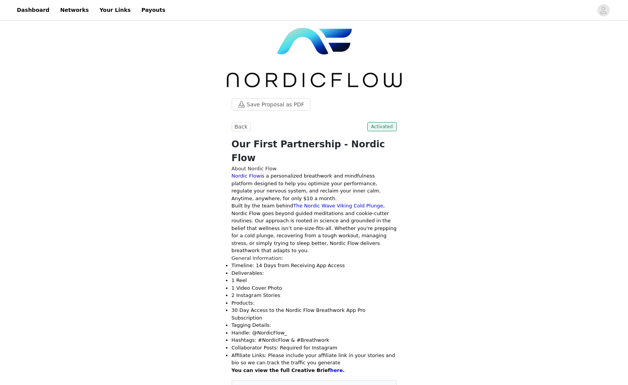
scroll to position [411, 0]
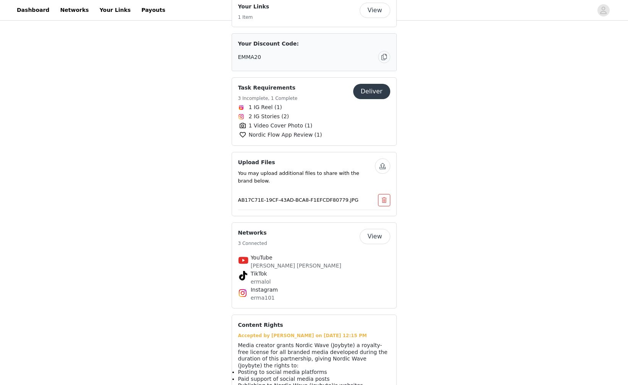
click at [383, 158] on button "button" at bounding box center [382, 165] width 15 height 15
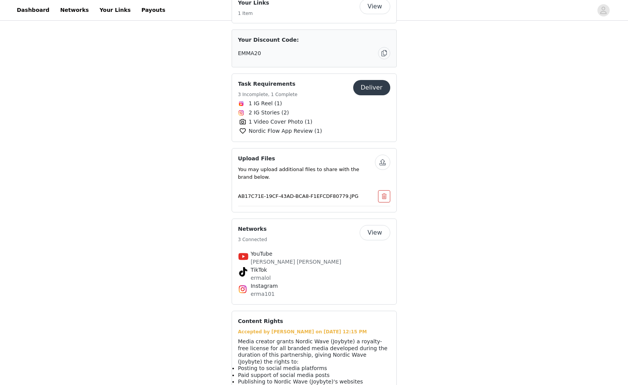
scroll to position [408, 0]
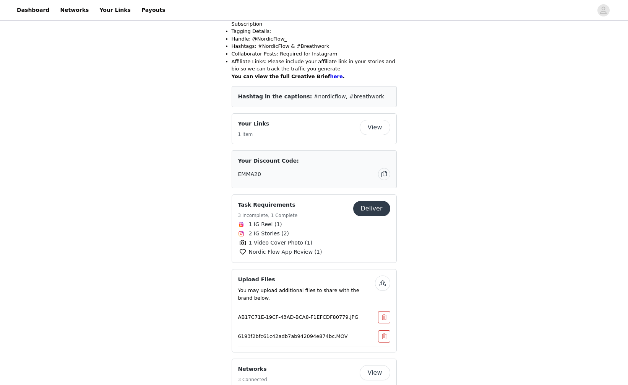
scroll to position [355, 0]
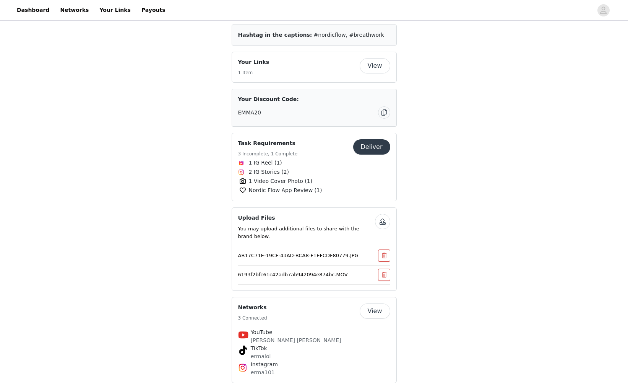
click at [386, 214] on button "button" at bounding box center [382, 221] width 15 height 15
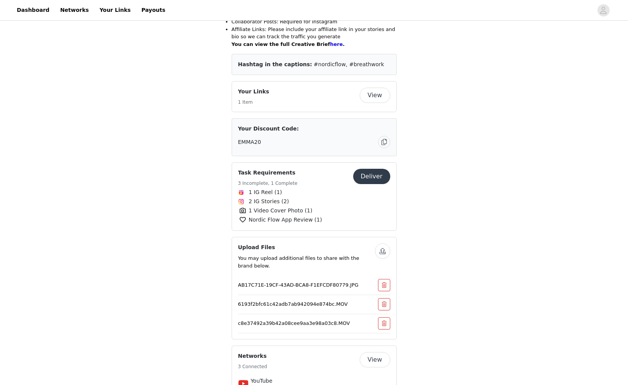
scroll to position [395, 0]
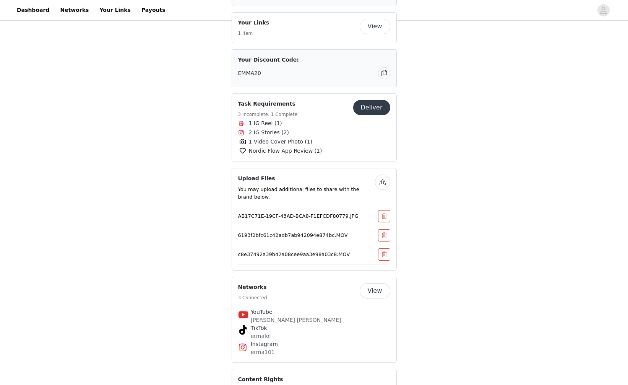
click at [144, 1] on header "Dashboard Networks Your Links Payouts" at bounding box center [314, 10] width 628 height 21
click at [142, 11] on link "Payouts" at bounding box center [153, 10] width 33 height 17
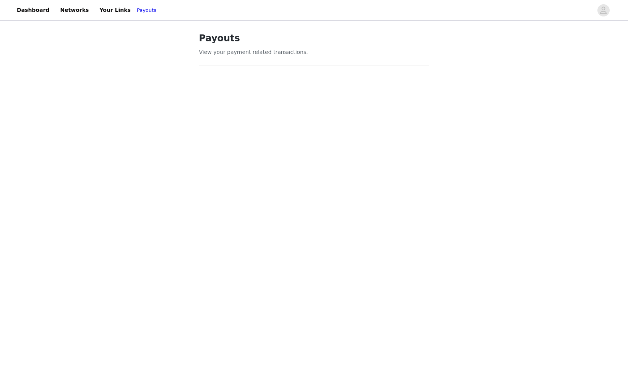
click at [127, 1] on header "Dashboard Networks Your Links Payouts" at bounding box center [314, 10] width 628 height 21
click at [137, 10] on link "Payouts" at bounding box center [147, 11] width 20 height 8
click at [137, 9] on link "Payouts" at bounding box center [147, 11] width 20 height 8
click at [102, 10] on link "Your Links" at bounding box center [115, 10] width 41 height 17
select select "12"
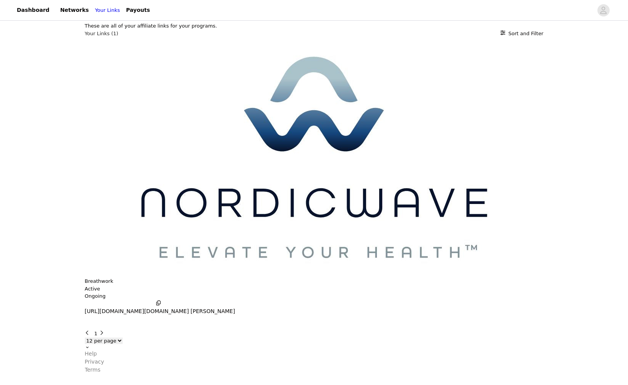
click at [228, 307] on p "https://glnk.io/https://download.nordicflow.io/ Emma-Mae" at bounding box center [160, 311] width 150 height 8
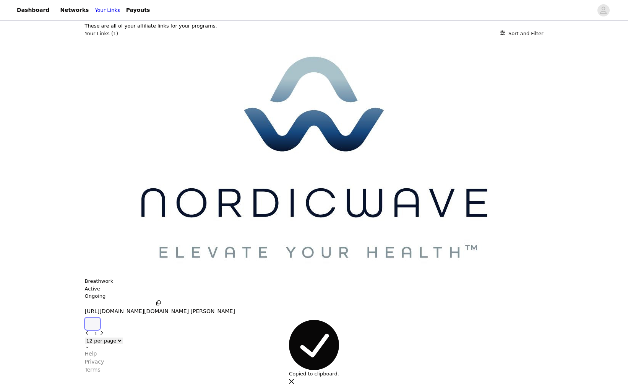
click at [93, 324] on icon "button" at bounding box center [93, 324] width 0 height 0
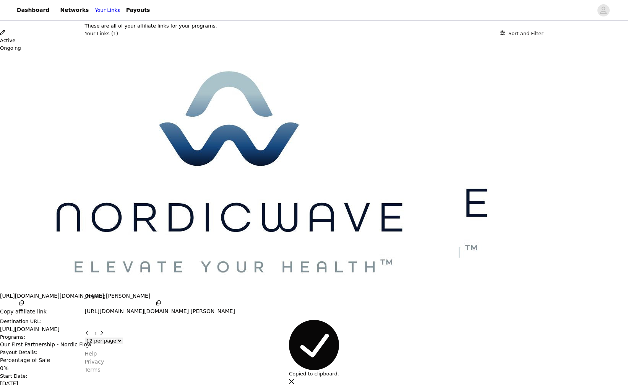
scroll to position [16, 0]
click at [5, 7] on icon "Close" at bounding box center [2, 4] width 5 height 5
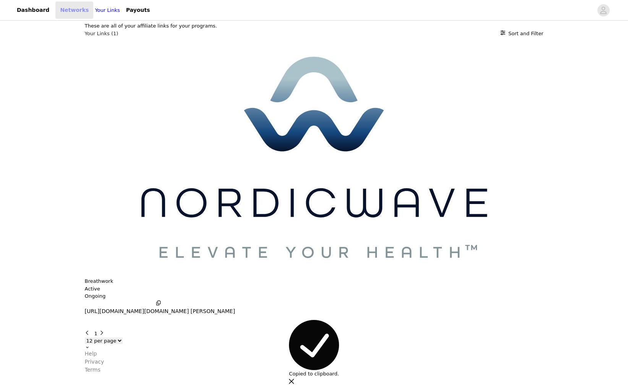
click at [55, 13] on link "Networks" at bounding box center [74, 10] width 38 height 17
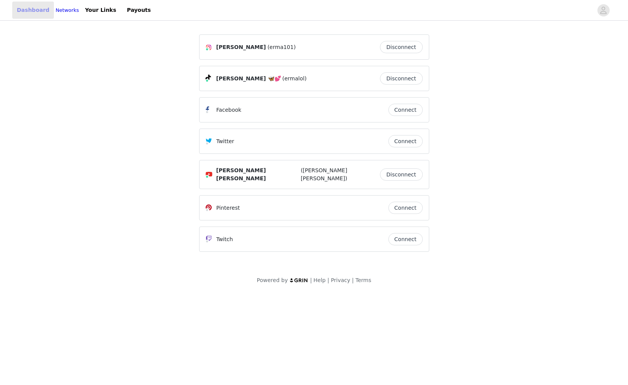
click at [34, 5] on link "Dashboard" at bounding box center [33, 10] width 42 height 17
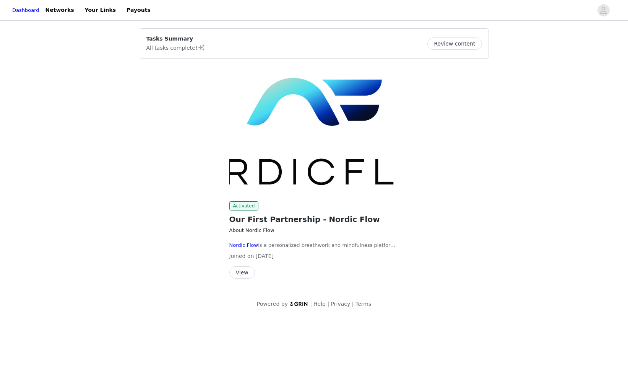
click at [198, 44] on span at bounding box center [202, 47] width 8 height 9
click at [469, 44] on button "Review content" at bounding box center [455, 43] width 54 height 12
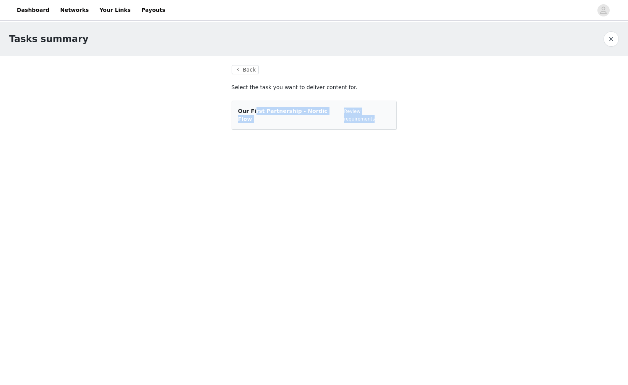
drag, startPoint x: 254, startPoint y: 110, endPoint x: 354, endPoint y: 111, distance: 99.8
click at [425, 114] on div "Tasks summary Back Select the task you want to deliver content for. Our First P…" at bounding box center [314, 85] width 628 height 126
drag, startPoint x: 349, startPoint y: 111, endPoint x: 283, endPoint y: 109, distance: 66.6
click at [340, 111] on div "Our First Partnership - Nordic Flow Review requirements" at bounding box center [314, 115] width 152 height 16
drag, startPoint x: 281, startPoint y: 109, endPoint x: 345, endPoint y: 111, distance: 63.9
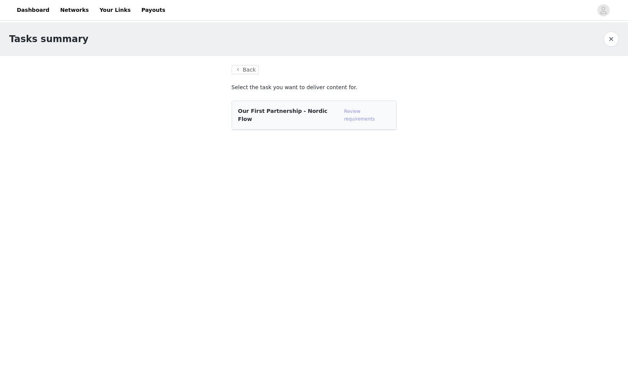
click at [281, 109] on span "Our First Partnership - Nordic Flow" at bounding box center [282, 115] width 89 height 14
click at [375, 111] on link "Review requirements" at bounding box center [359, 115] width 31 height 13
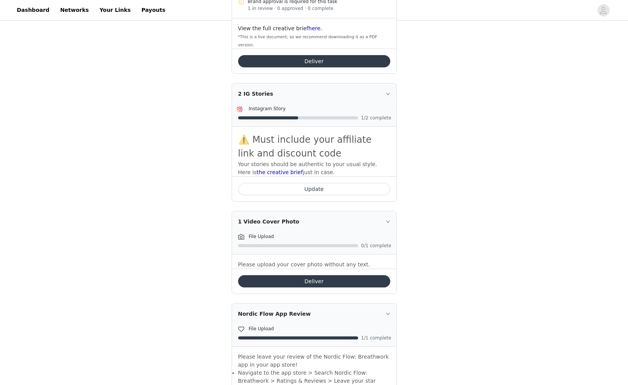
scroll to position [247, 0]
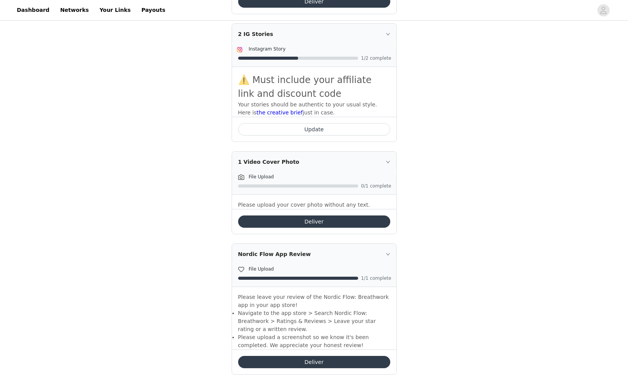
click at [328, 215] on button "Deliver" at bounding box center [314, 221] width 152 height 12
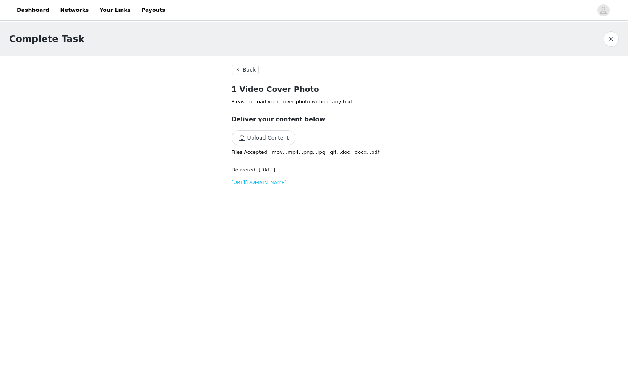
click at [242, 69] on button "Back" at bounding box center [246, 69] width 28 height 9
